Goal: Transaction & Acquisition: Purchase product/service

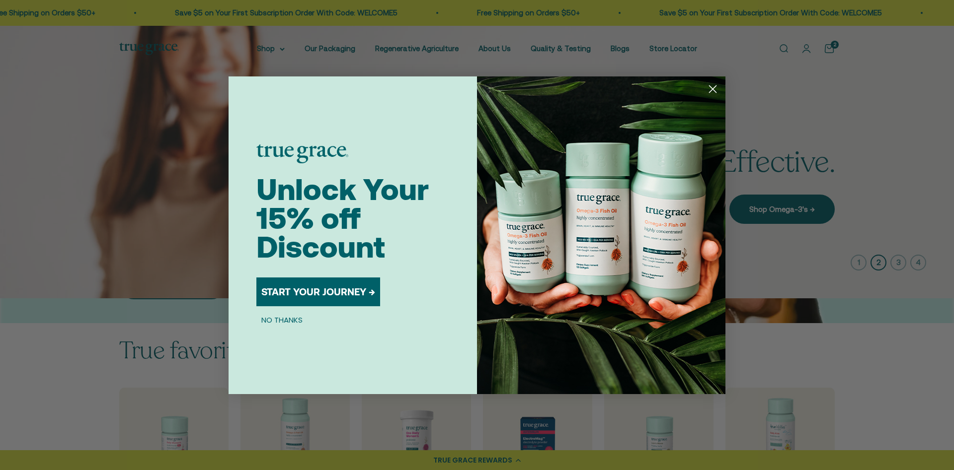
click at [715, 81] on circle "Close dialog" at bounding box center [712, 88] width 16 height 16
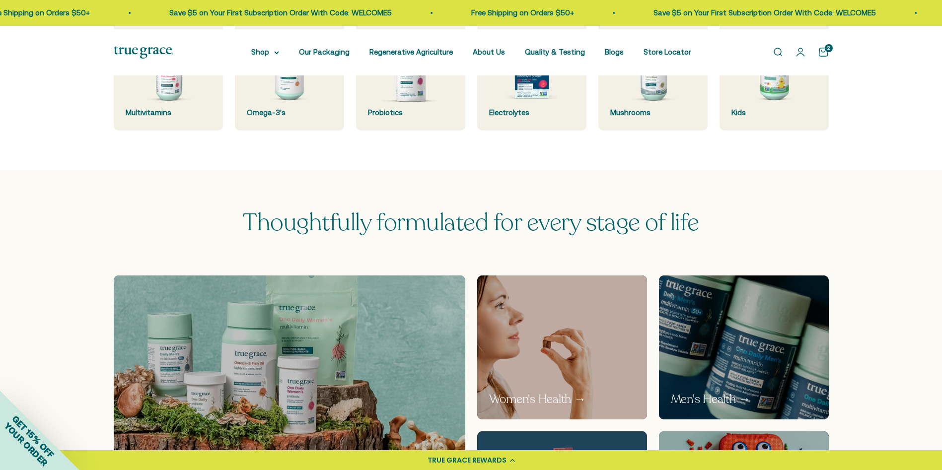
scroll to position [332, 0]
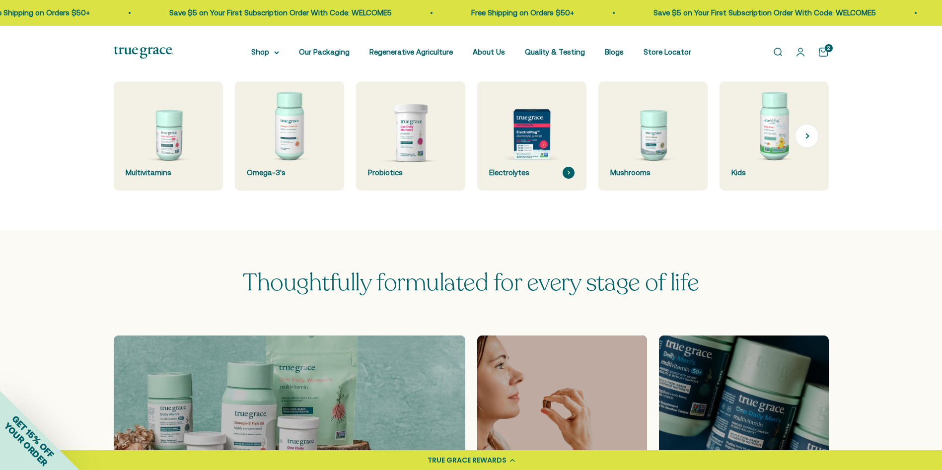
click at [529, 187] on img at bounding box center [532, 136] width 116 height 116
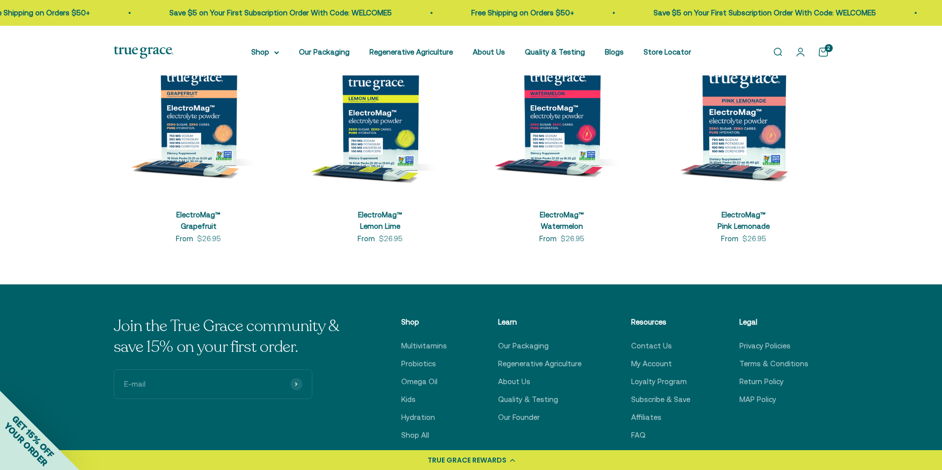
scroll to position [267, 0]
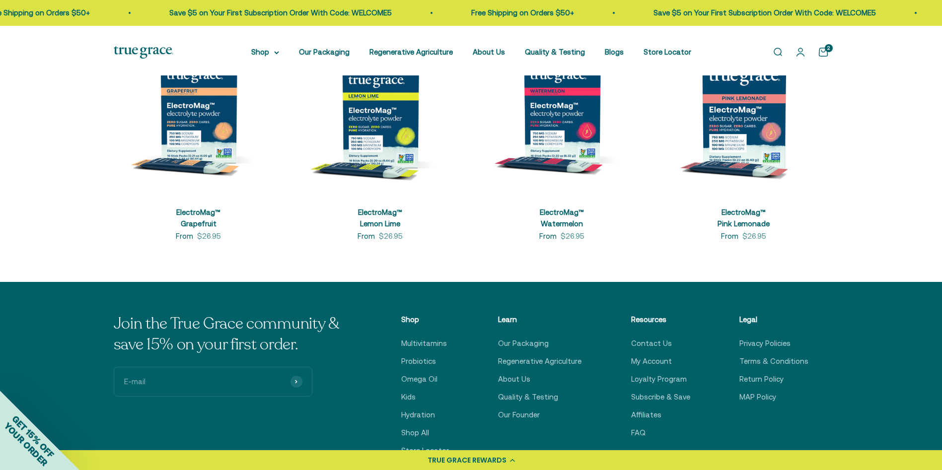
drag, startPoint x: 953, startPoint y: 117, endPoint x: 953, endPoint y: 220, distance: 102.8
click at [942, 220] on html "💰 Earn 1 point for every $1 you spend Join now Earn 25 points Already a member?…" at bounding box center [471, 263] width 942 height 1060
click at [741, 155] on img at bounding box center [744, 110] width 170 height 170
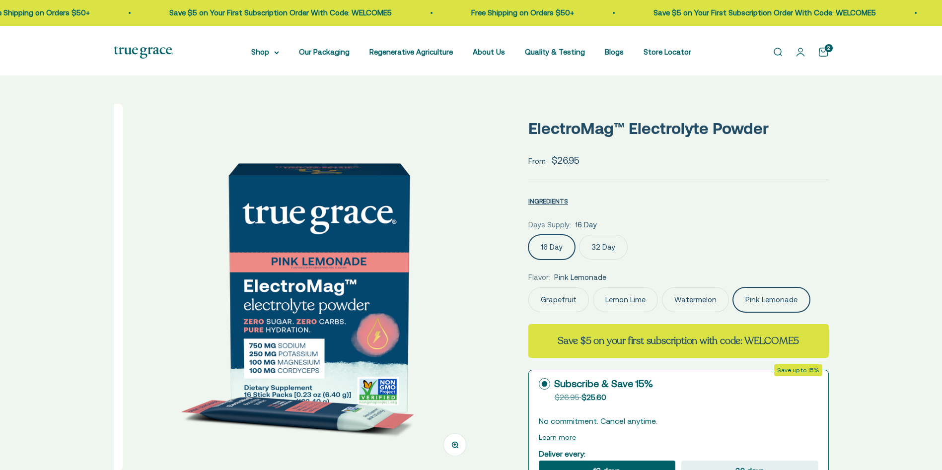
select select "3"
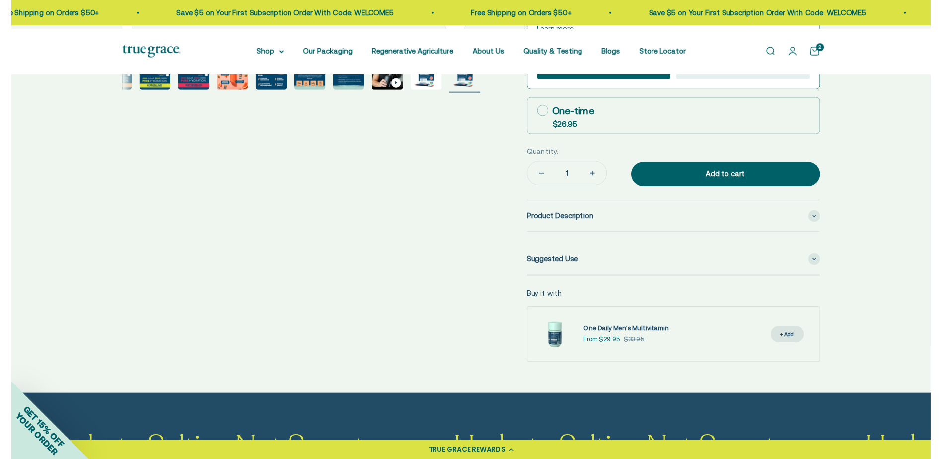
scroll to position [433, 0]
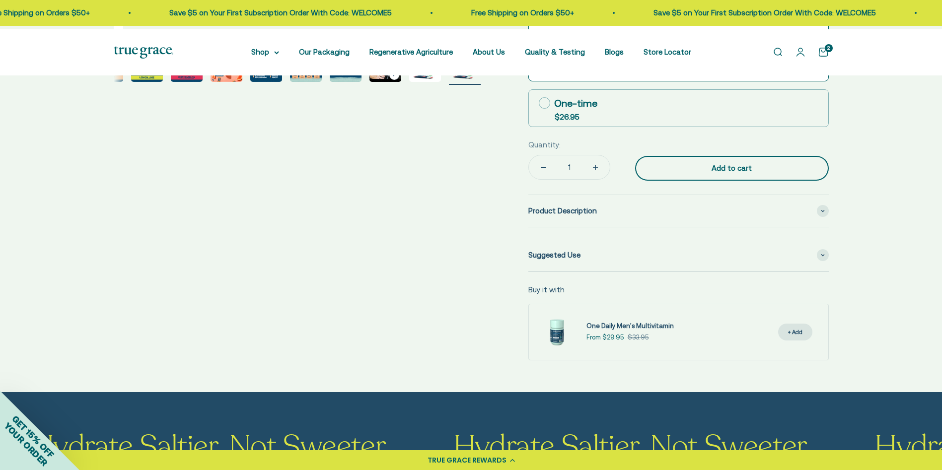
click at [739, 181] on button "Add to cart" at bounding box center [732, 168] width 194 height 25
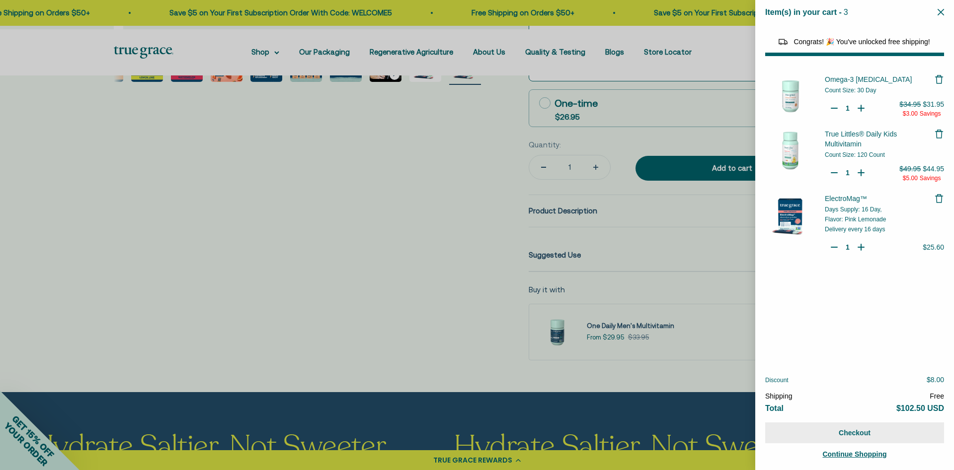
select select "44878154563798"
select select "44882806636758"
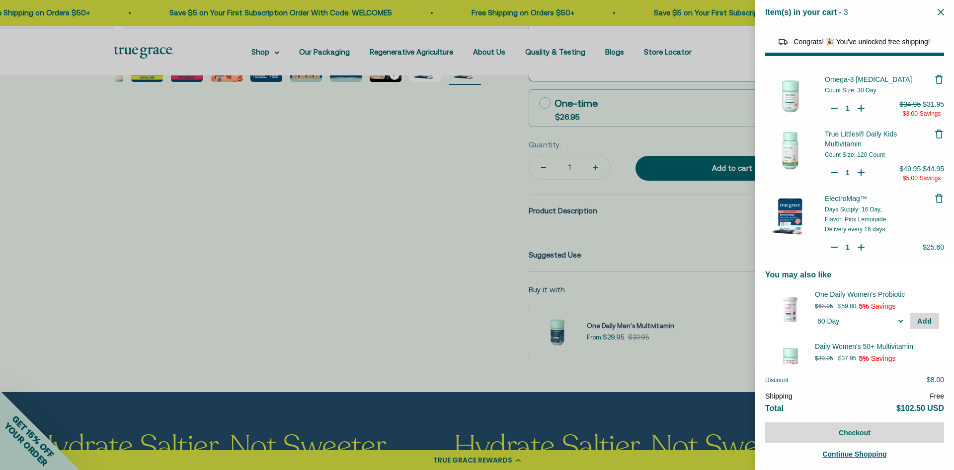
click at [355, 228] on div at bounding box center [477, 235] width 954 height 470
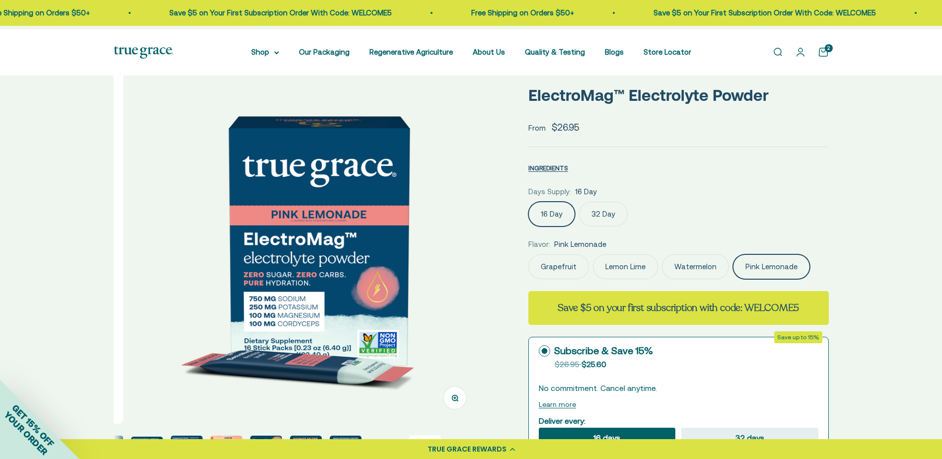
scroll to position [17, 0]
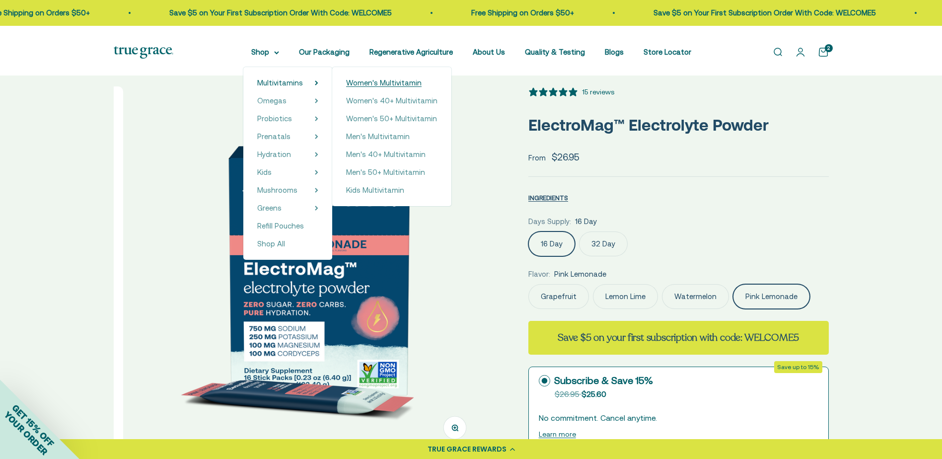
click at [375, 87] on span "Women's Multivitamin" at bounding box center [383, 82] width 75 height 8
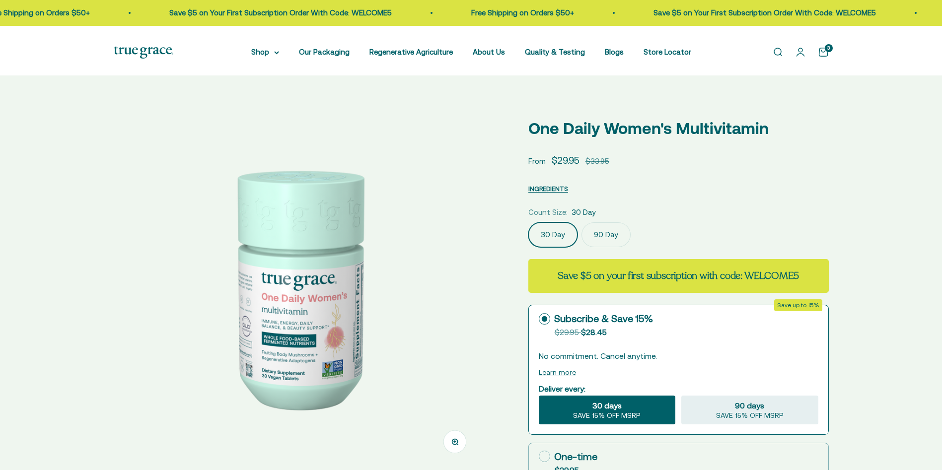
select select "3"
